Goal: Transaction & Acquisition: Purchase product/service

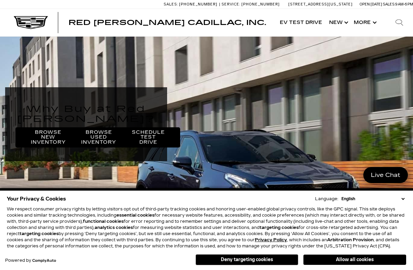
click at [103, 140] on link "Browse Used Inventory" at bounding box center [99, 137] width 66 height 20
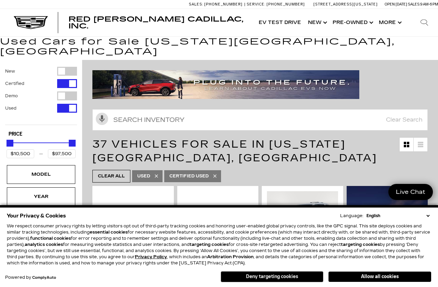
click at [292, 278] on button "Deny targeting cookies" at bounding box center [272, 276] width 103 height 11
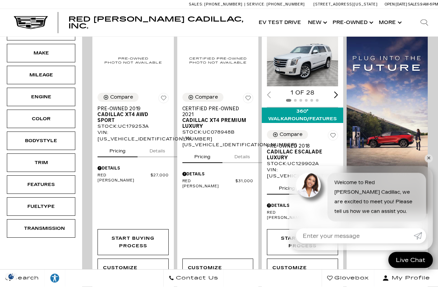
scroll to position [172, 0]
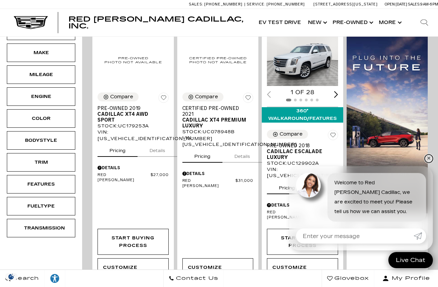
click at [432, 163] on link "✕" at bounding box center [429, 158] width 8 height 8
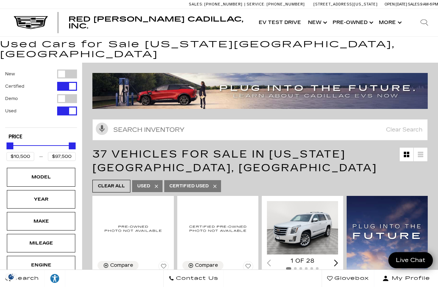
scroll to position [5, 0]
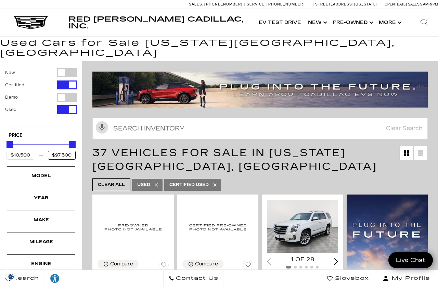
click at [61, 151] on input "$97,500" at bounding box center [62, 155] width 28 height 9
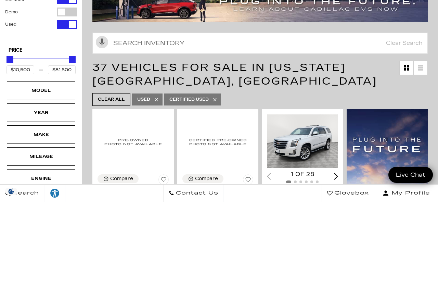
scroll to position [90, 0]
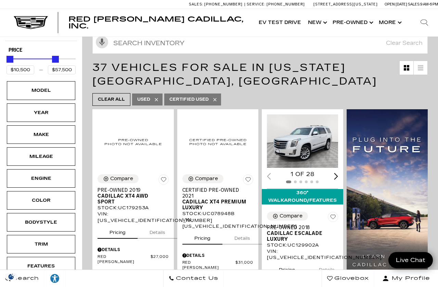
type input "$56,500"
